Goal: Find specific page/section: Find specific page/section

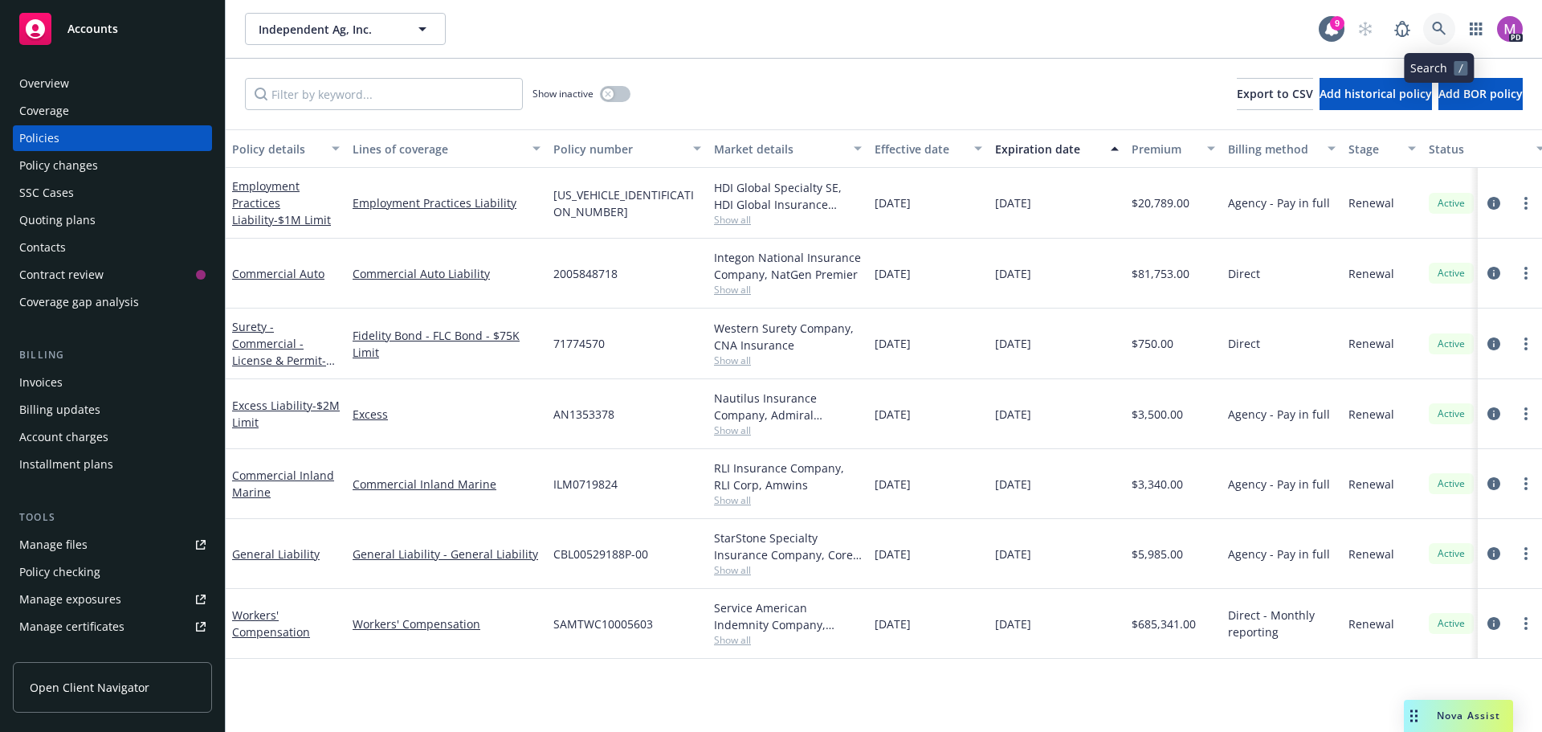
click at [1437, 22] on icon at bounding box center [1439, 29] width 14 height 14
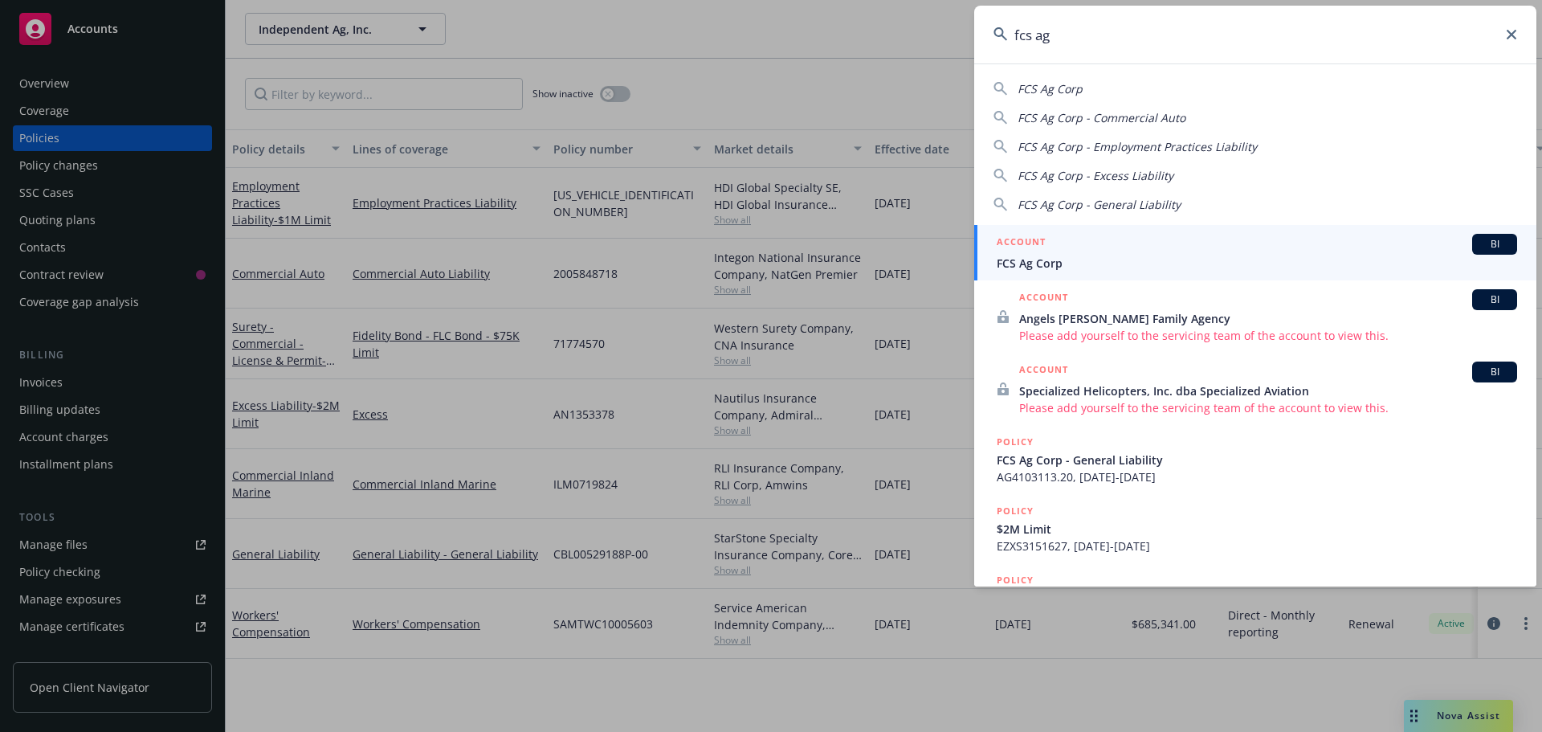
type input "fcs ag"
click at [1040, 263] on span "FCS Ag Corp" at bounding box center [1257, 263] width 520 height 17
